Goal: Information Seeking & Learning: Find contact information

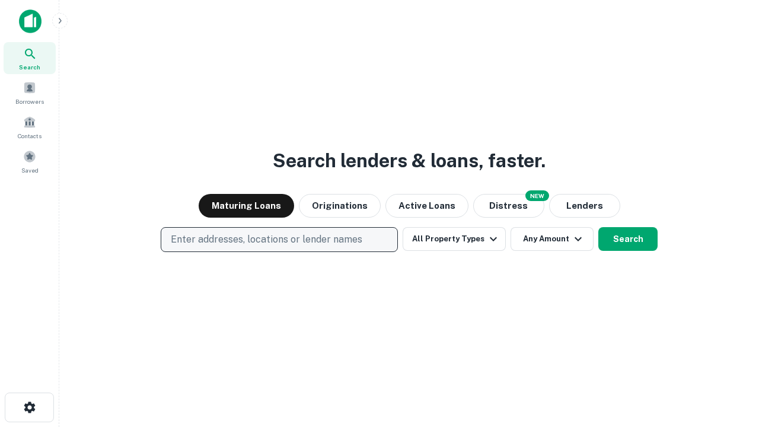
click at [279, 239] on p "Enter addresses, locations or lender names" at bounding box center [266, 239] width 191 height 14
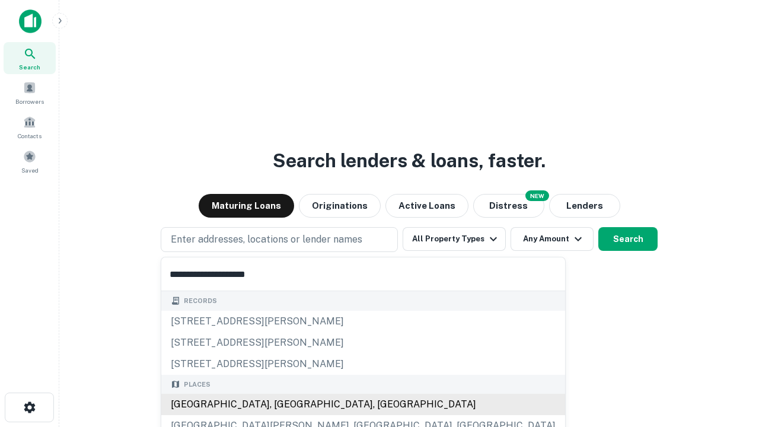
click at [283, 404] on div "[GEOGRAPHIC_DATA], [GEOGRAPHIC_DATA], [GEOGRAPHIC_DATA]" at bounding box center [363, 404] width 404 height 21
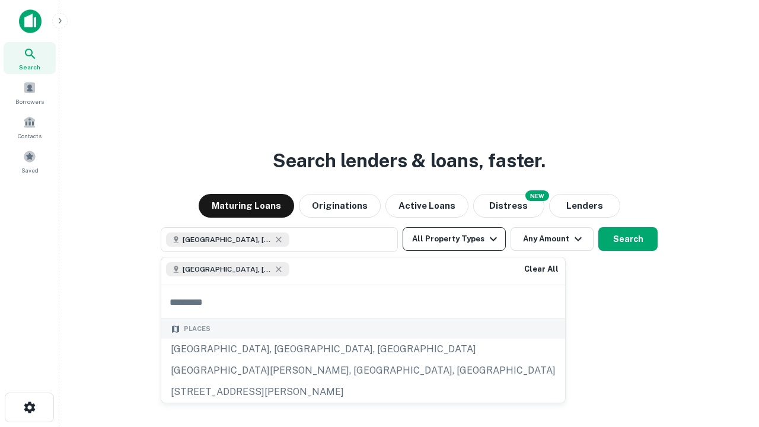
click at [454, 239] on button "All Property Types" at bounding box center [453, 239] width 103 height 24
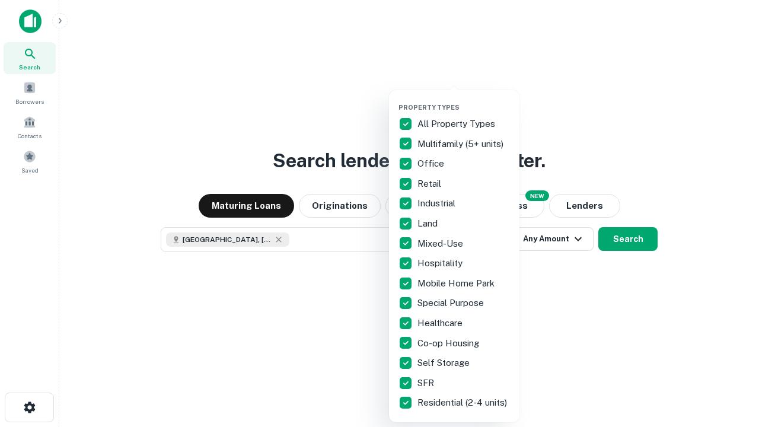
click at [463, 100] on button "button" at bounding box center [463, 100] width 130 height 1
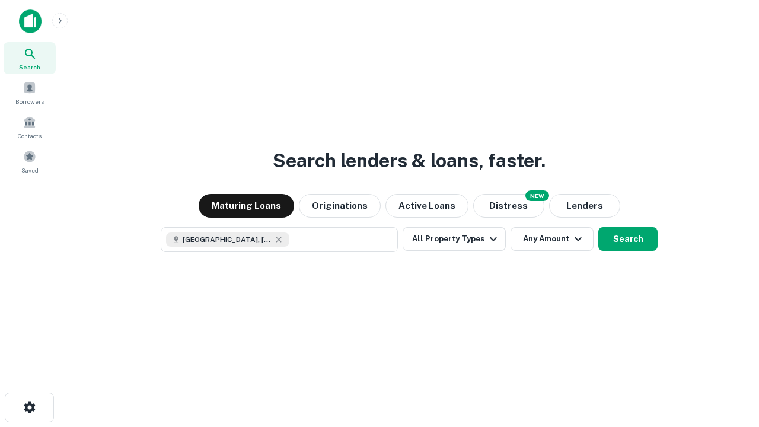
scroll to position [19, 0]
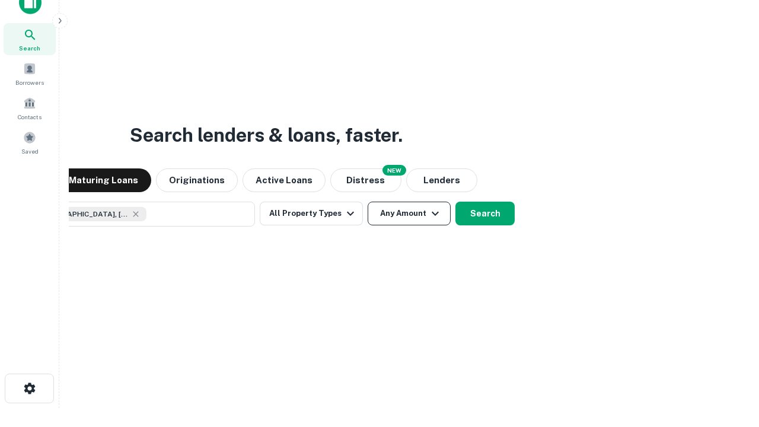
click at [367, 201] on button "Any Amount" at bounding box center [408, 213] width 83 height 24
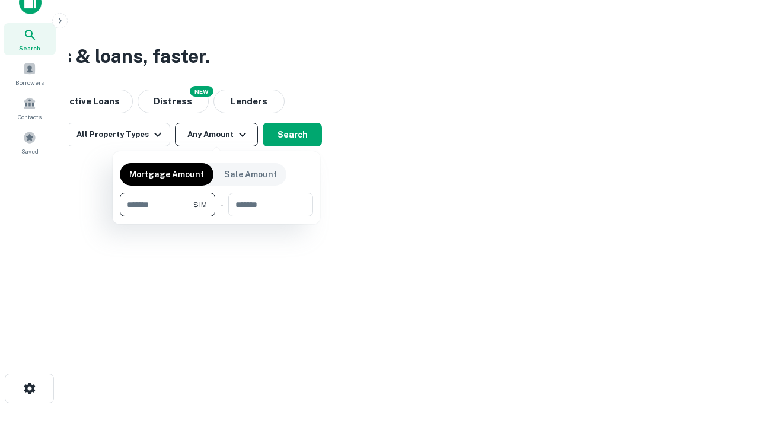
type input "*******"
click at [216, 216] on button "button" at bounding box center [216, 216] width 193 height 1
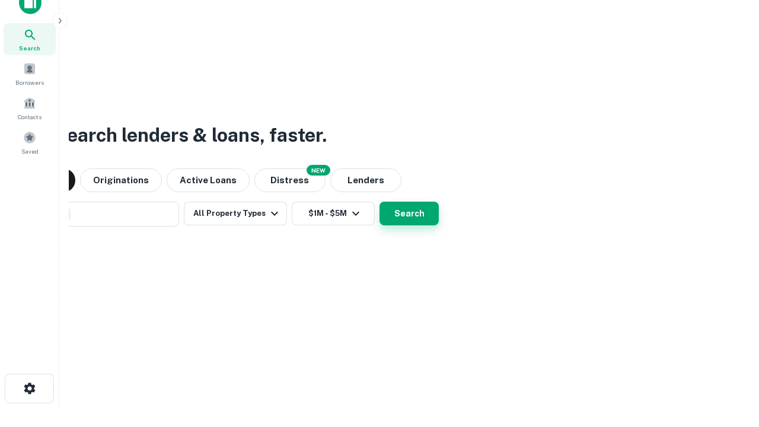
click at [379, 201] on button "Search" at bounding box center [408, 213] width 59 height 24
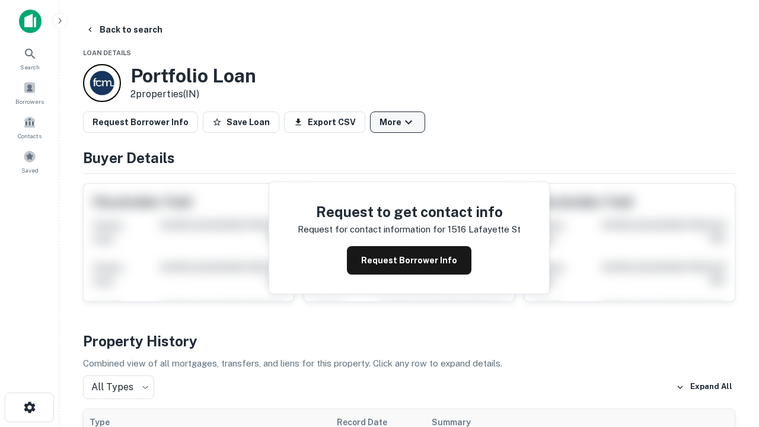
click at [397, 122] on button "More" at bounding box center [397, 121] width 55 height 21
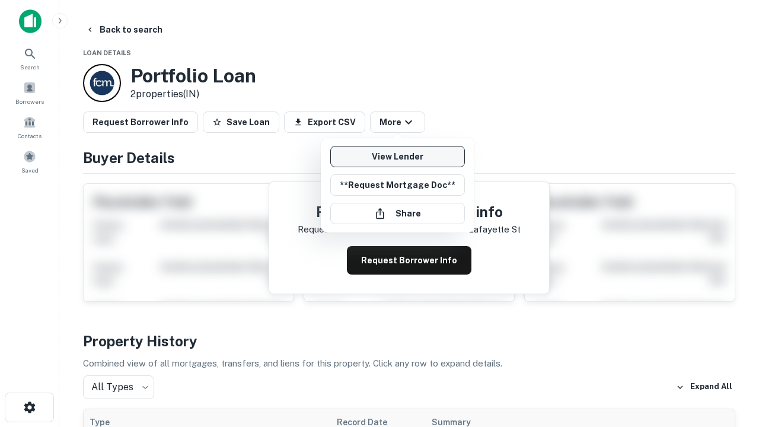
click at [397, 156] on link "View Lender" at bounding box center [397, 156] width 135 height 21
